Goal: Find specific fact: Find contact information

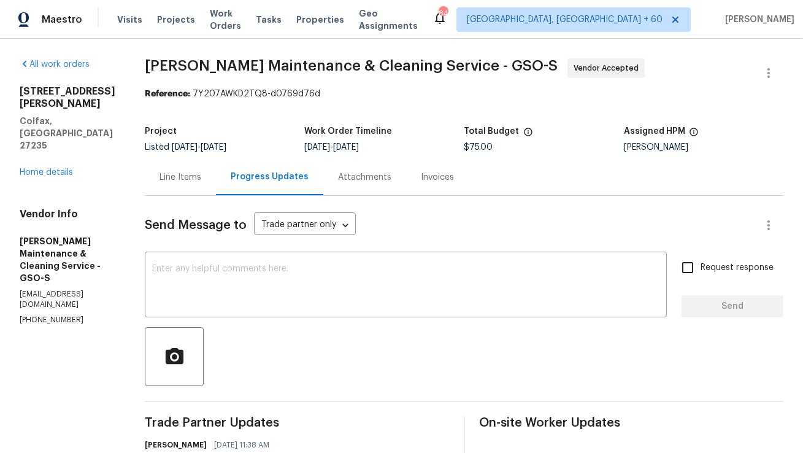
click at [63, 315] on p "[PHONE_NUMBER]" at bounding box center [68, 320] width 96 height 10
copy p "[PHONE_NUMBER]"
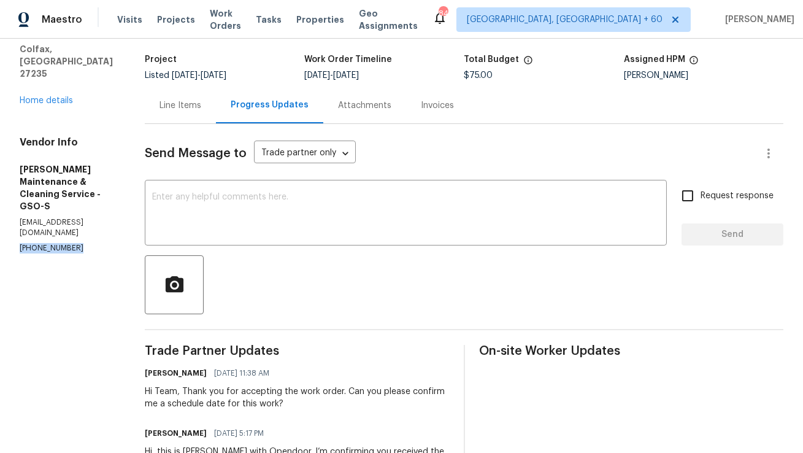
scroll to position [172, 0]
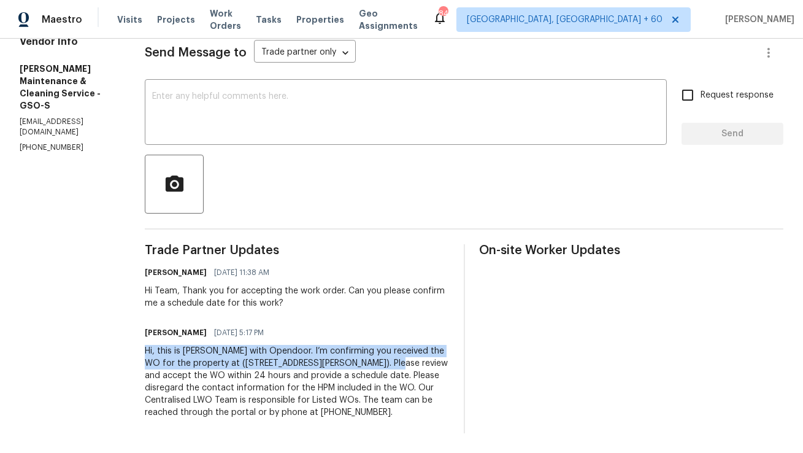
copy div "Hi, this is [PERSON_NAME] with Opendoor. I’m confirming you received the WO for…"
drag, startPoint x: 158, startPoint y: 351, endPoint x: 403, endPoint y: 366, distance: 245.4
click at [403, 366] on div "Hi, this is [PERSON_NAME] with Opendoor. I’m confirming you received the WO for…" at bounding box center [297, 382] width 304 height 74
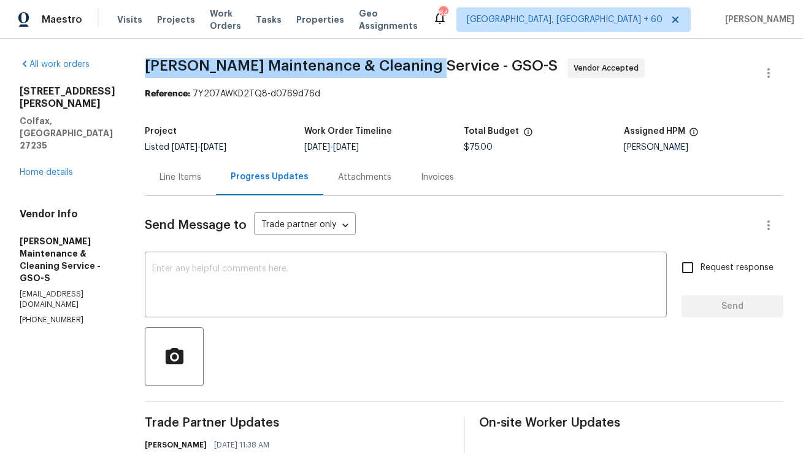
drag, startPoint x: 160, startPoint y: 66, endPoint x: 428, endPoint y: 68, distance: 268.2
click at [428, 68] on span "[PERSON_NAME] Maintenance & Cleaning Service - GSO-S" at bounding box center [351, 65] width 413 height 15
copy span "[PERSON_NAME] Maintenance & Cleaning Service"
drag, startPoint x: 439, startPoint y: 66, endPoint x: 158, endPoint y: 68, distance: 281.7
click at [157, 68] on div "All work orders [STREET_ADDRESS][PERSON_NAME] Home details Vendor Info [PERSON_…" at bounding box center [401, 332] width 803 height 587
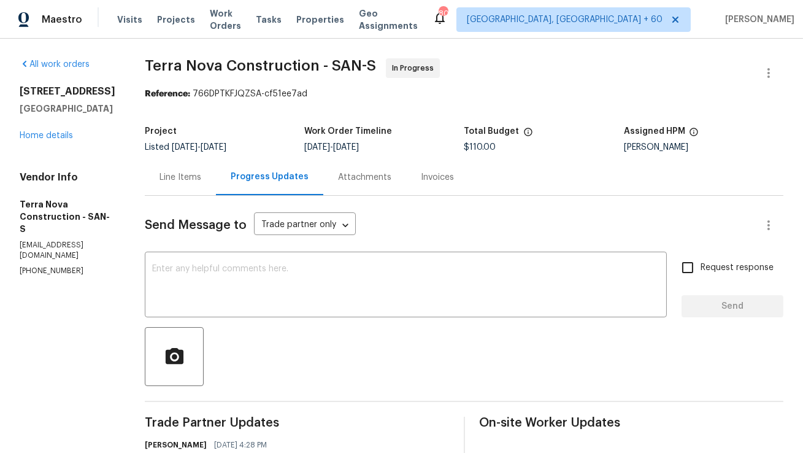
click at [53, 266] on p "(562) 832-8884" at bounding box center [68, 271] width 96 height 10
copy p "(562) 832-8884"
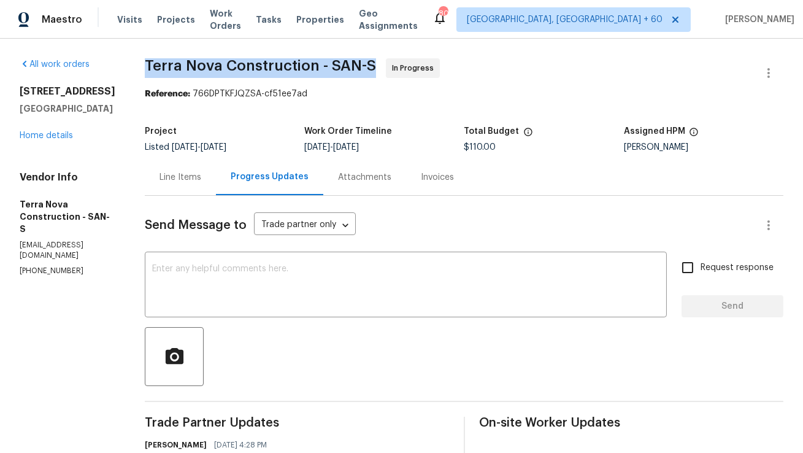
drag, startPoint x: 178, startPoint y: 65, endPoint x: 347, endPoint y: 74, distance: 169.0
click at [347, 74] on span "Terra Nova Construction - SAN-S In Progress" at bounding box center [449, 72] width 609 height 29
copy span "Terra Nova Construction"
drag, startPoint x: 347, startPoint y: 66, endPoint x: 182, endPoint y: 55, distance: 166.1
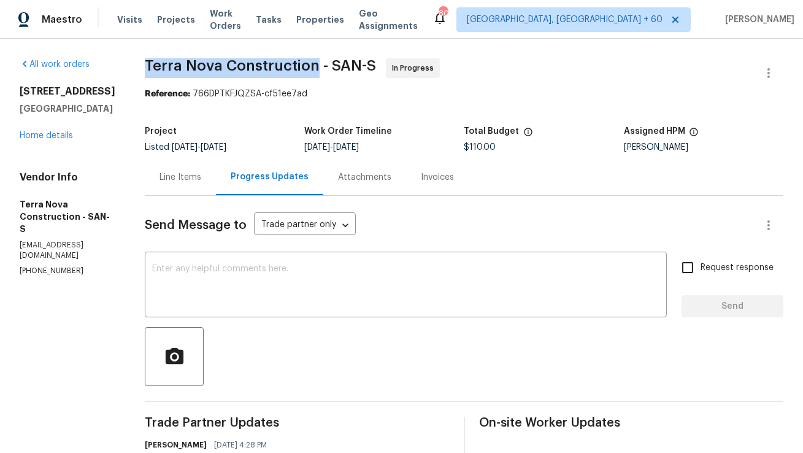
click at [181, 55] on div "All work orders 5661 Lake Park Way Unit 4 La Mesa, CA 91942 Home details Vendor…" at bounding box center [401, 422] width 803 height 766
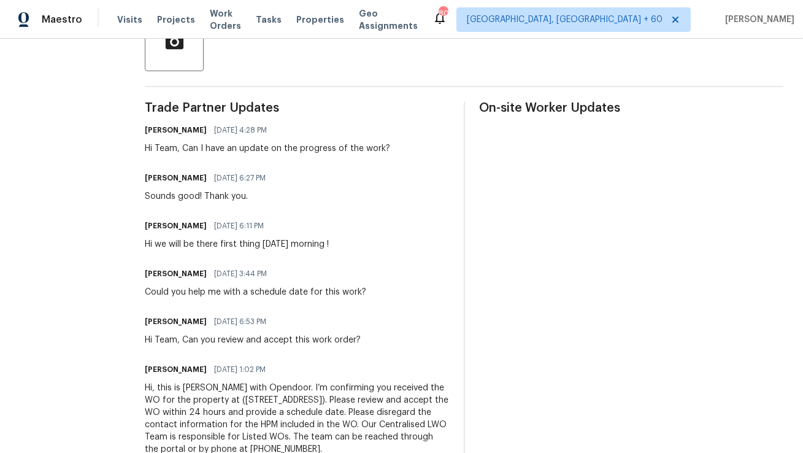
scroll to position [364, 0]
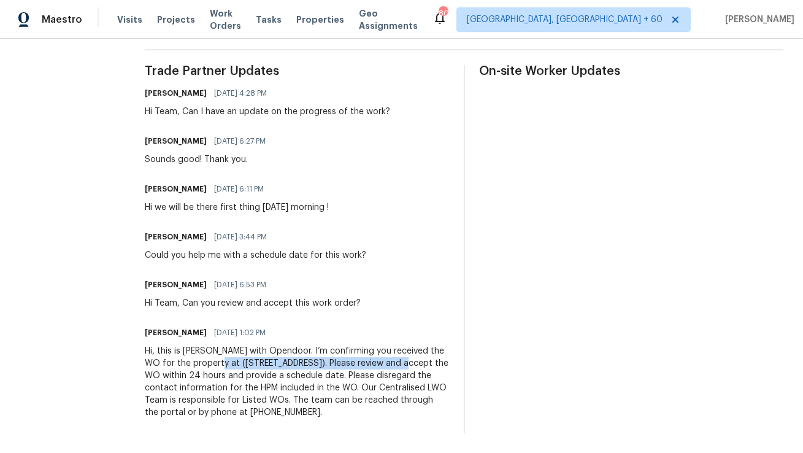
copy div "5661 Lake Park Way Unit 4, La Mesa, CA 91942"
drag, startPoint x: 255, startPoint y: 351, endPoint x: 439, endPoint y: 348, distance: 184.2
click at [439, 348] on div "Hi, this is Anthony with Opendoor. I’m confirming you received the WO for the p…" at bounding box center [297, 382] width 304 height 74
click at [347, 212] on div "Trade Partner Updates Anthony Mascarenhas 08/28/2025 4:28 PM Hi Team, Can I hav…" at bounding box center [297, 249] width 304 height 368
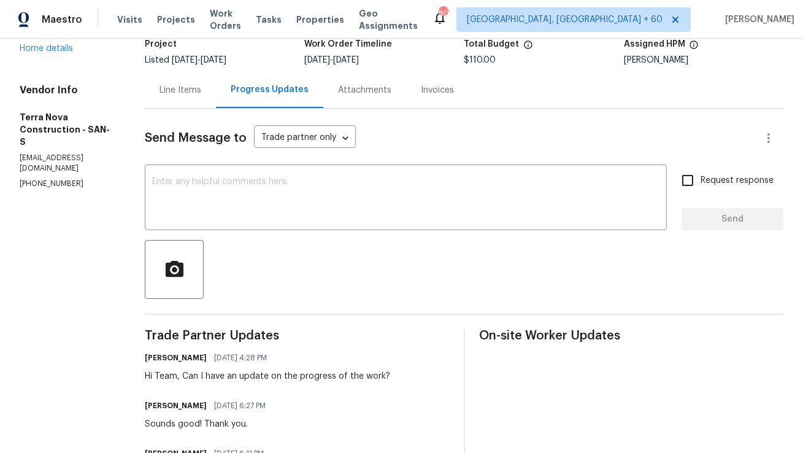
scroll to position [0, 0]
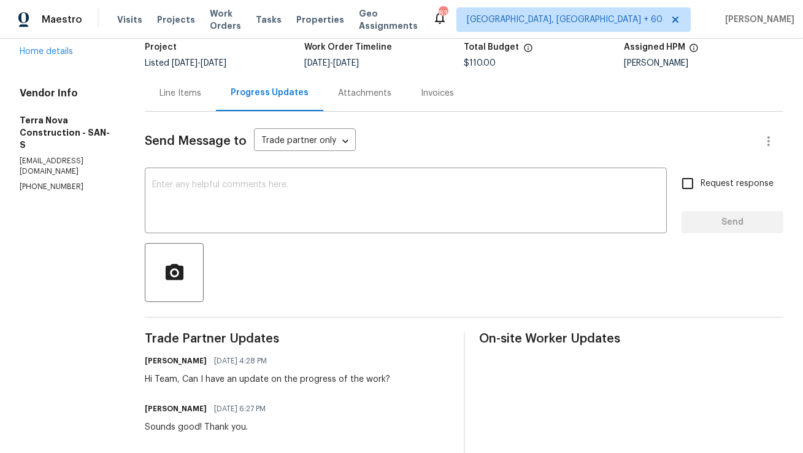
scroll to position [364, 0]
